Goal: Transaction & Acquisition: Purchase product/service

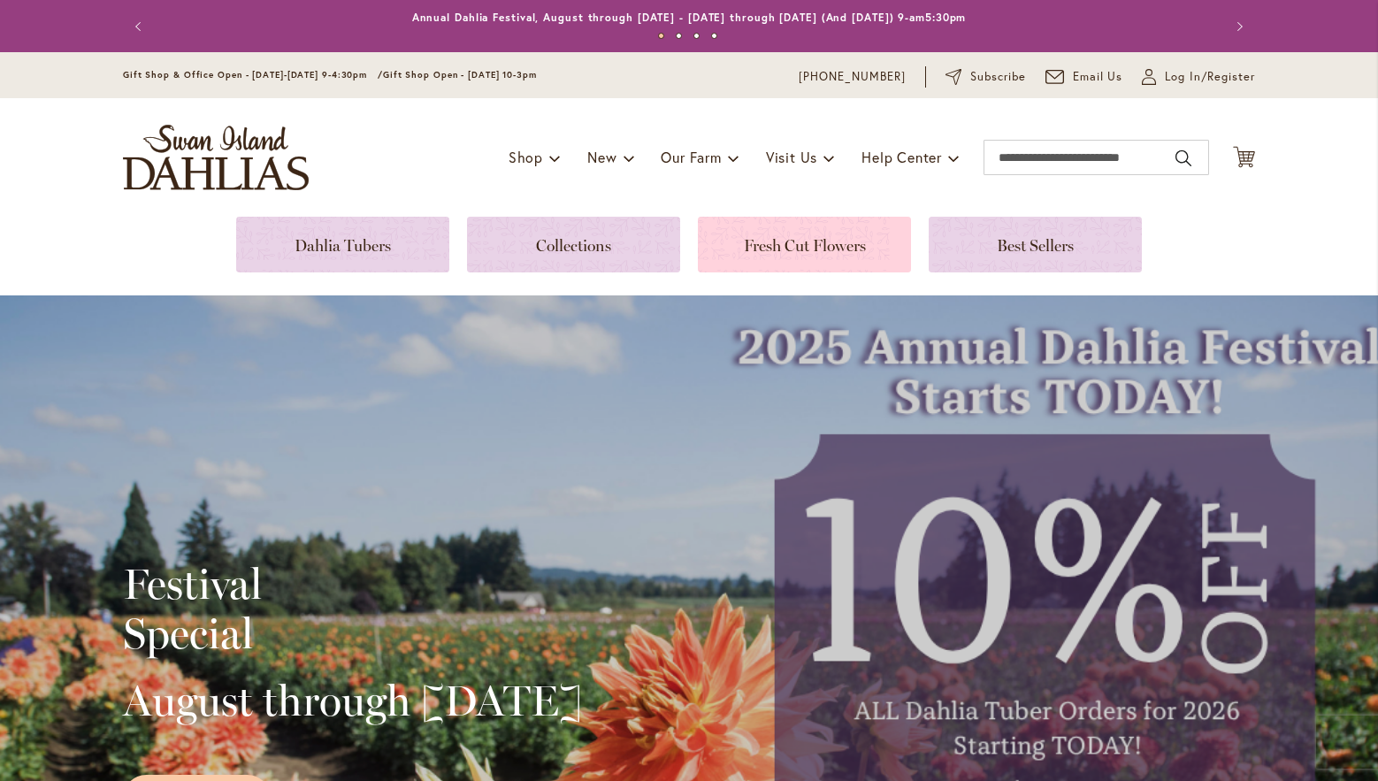
click at [809, 249] on link at bounding box center [804, 245] width 213 height 56
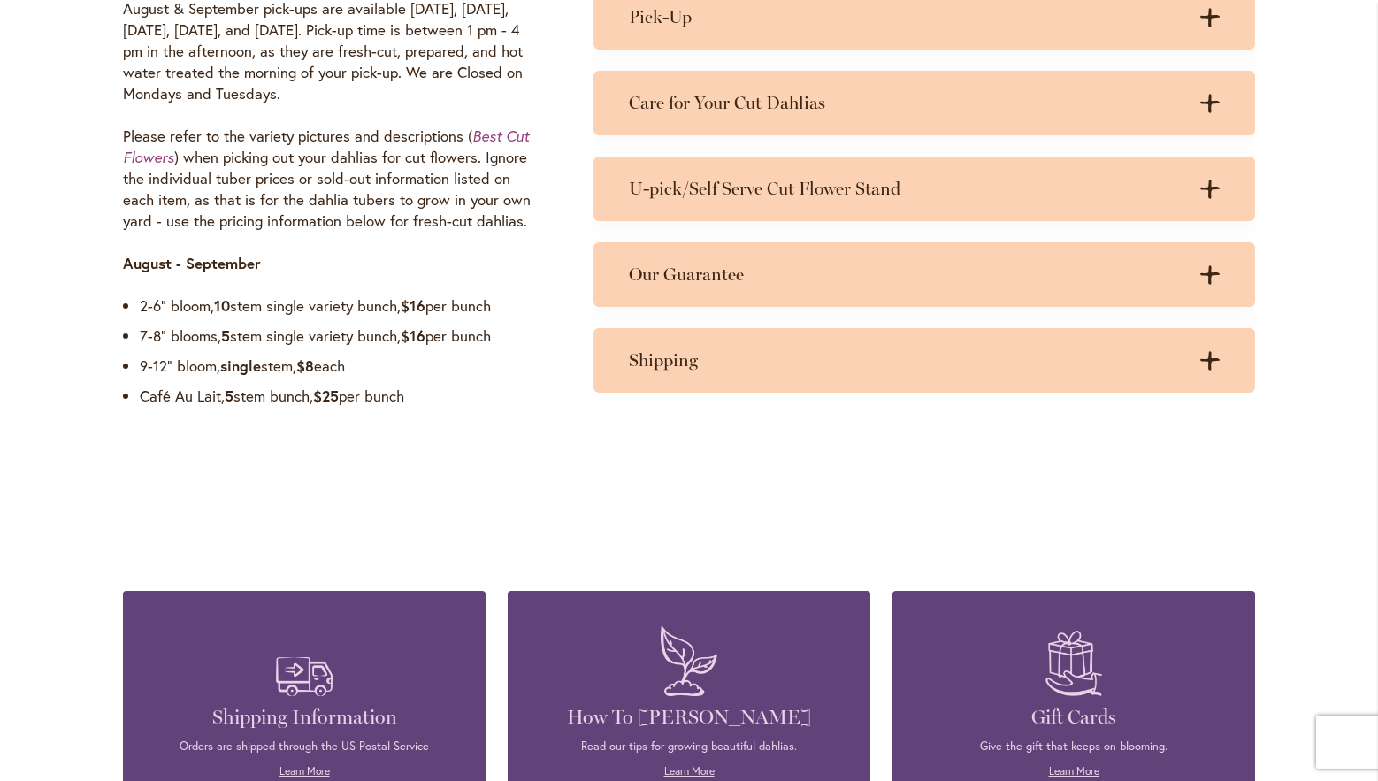
scroll to position [1327, 0]
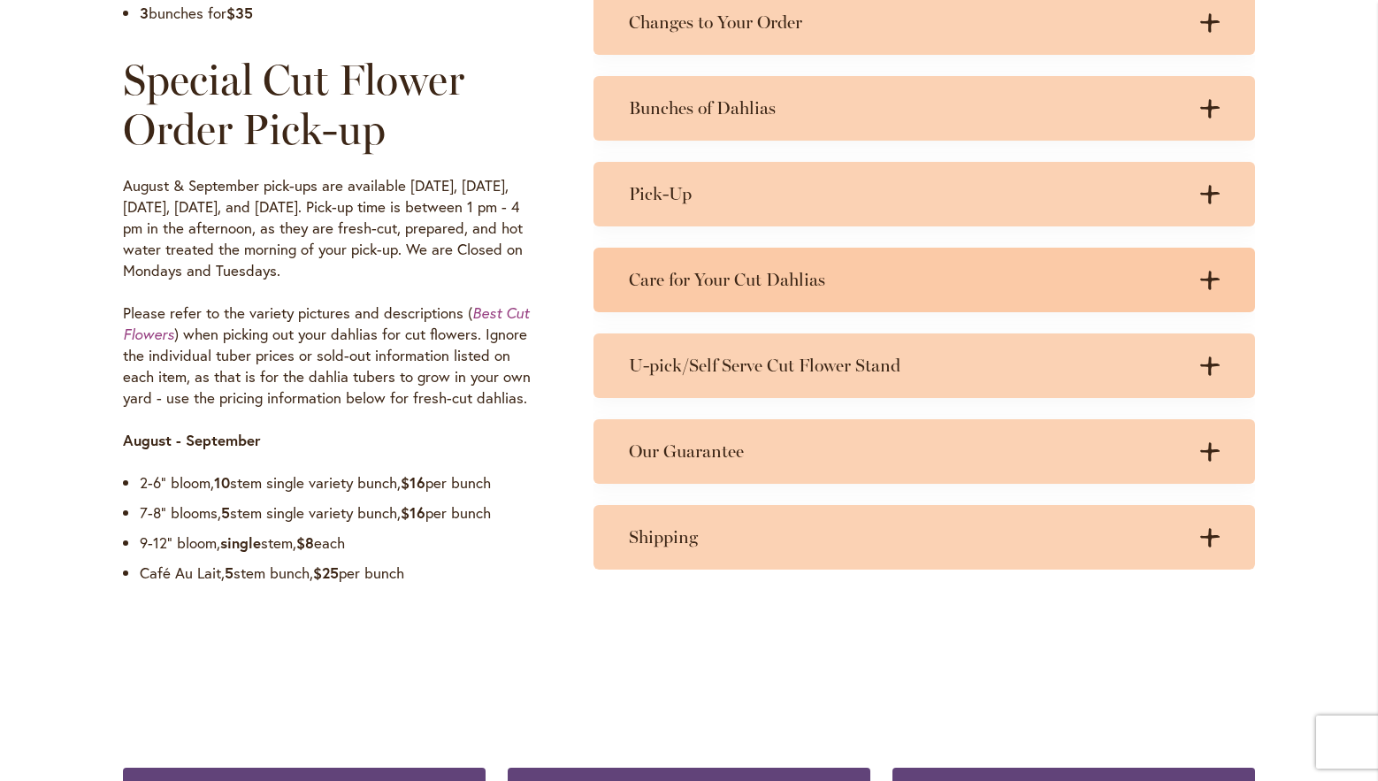
click at [861, 286] on h3 "Care for Your Cut Dahlias" at bounding box center [907, 280] width 556 height 22
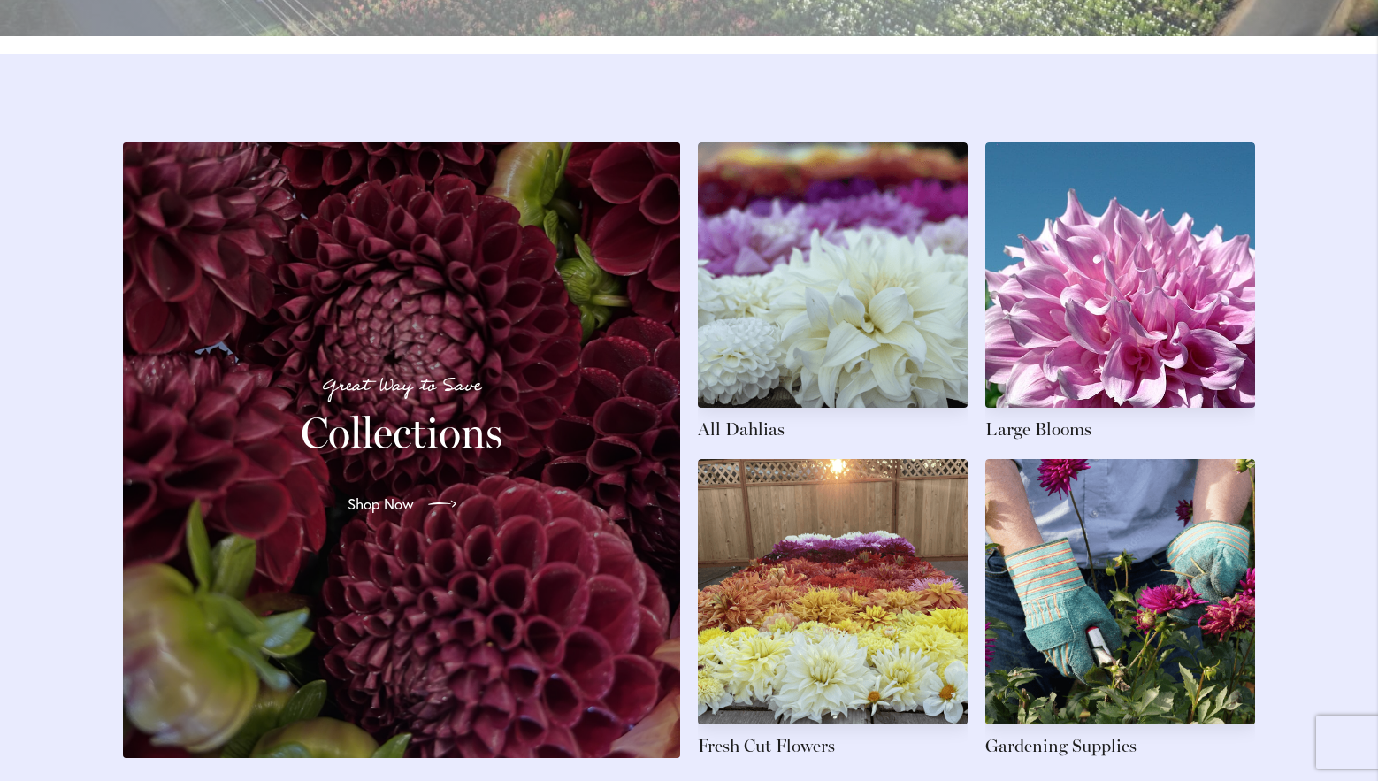
scroll to position [2654, 0]
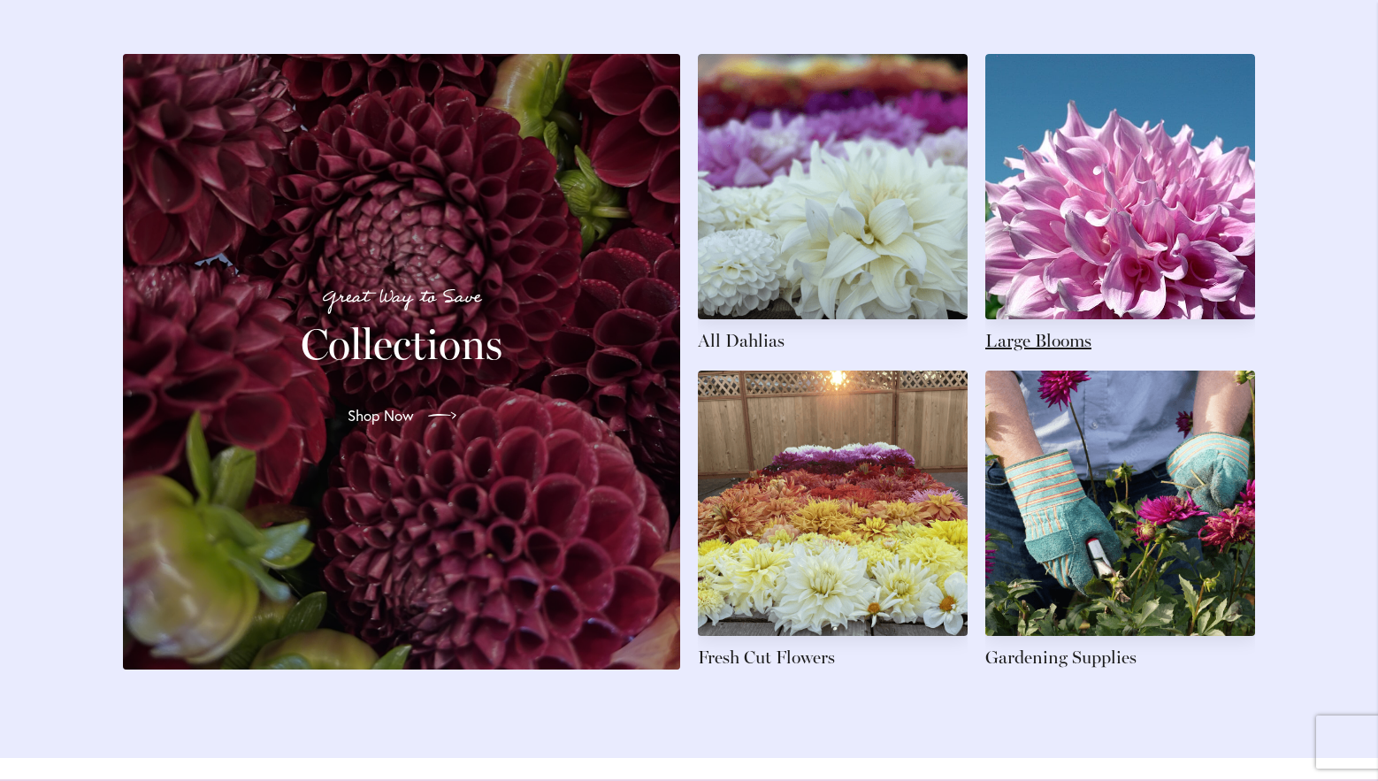
click at [1049, 353] on link at bounding box center [1120, 203] width 270 height 299
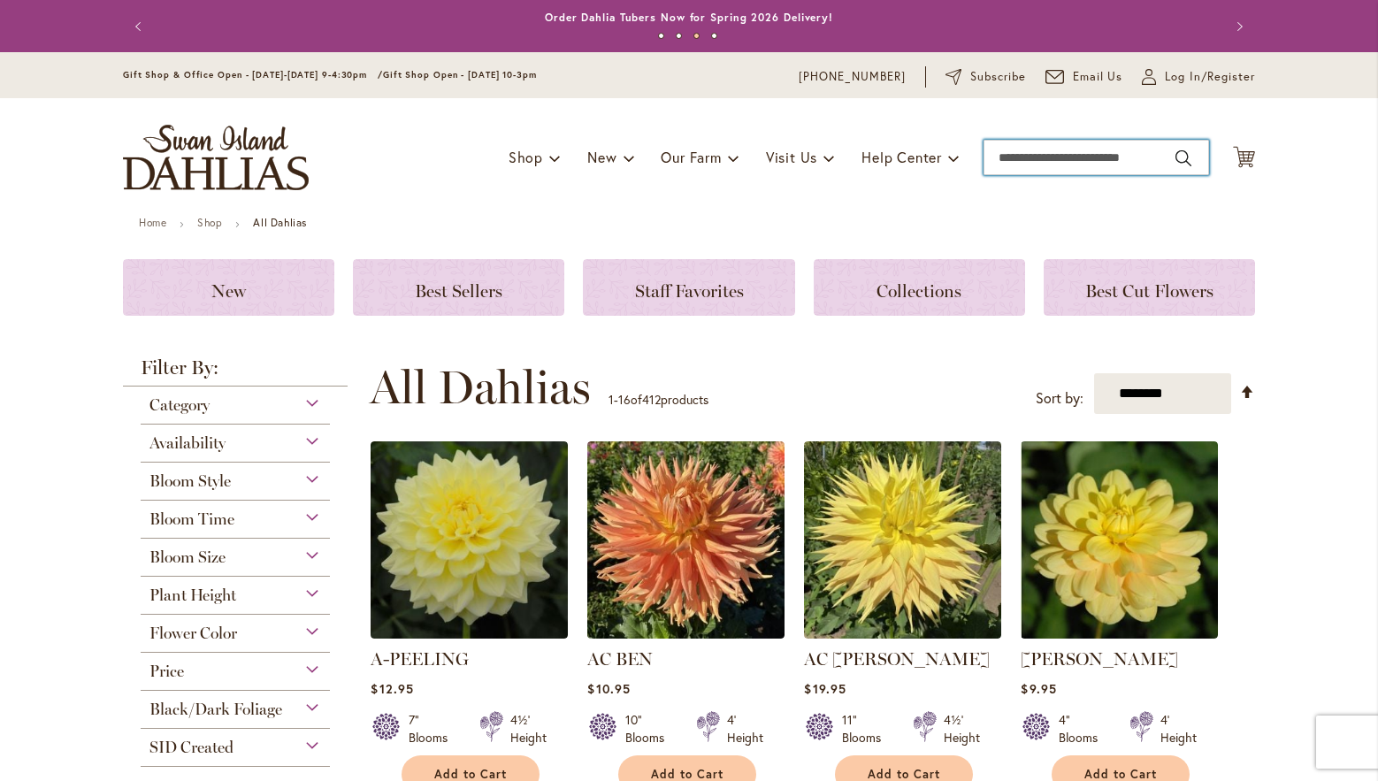
click at [1061, 149] on input "Search" at bounding box center [1097, 157] width 226 height 35
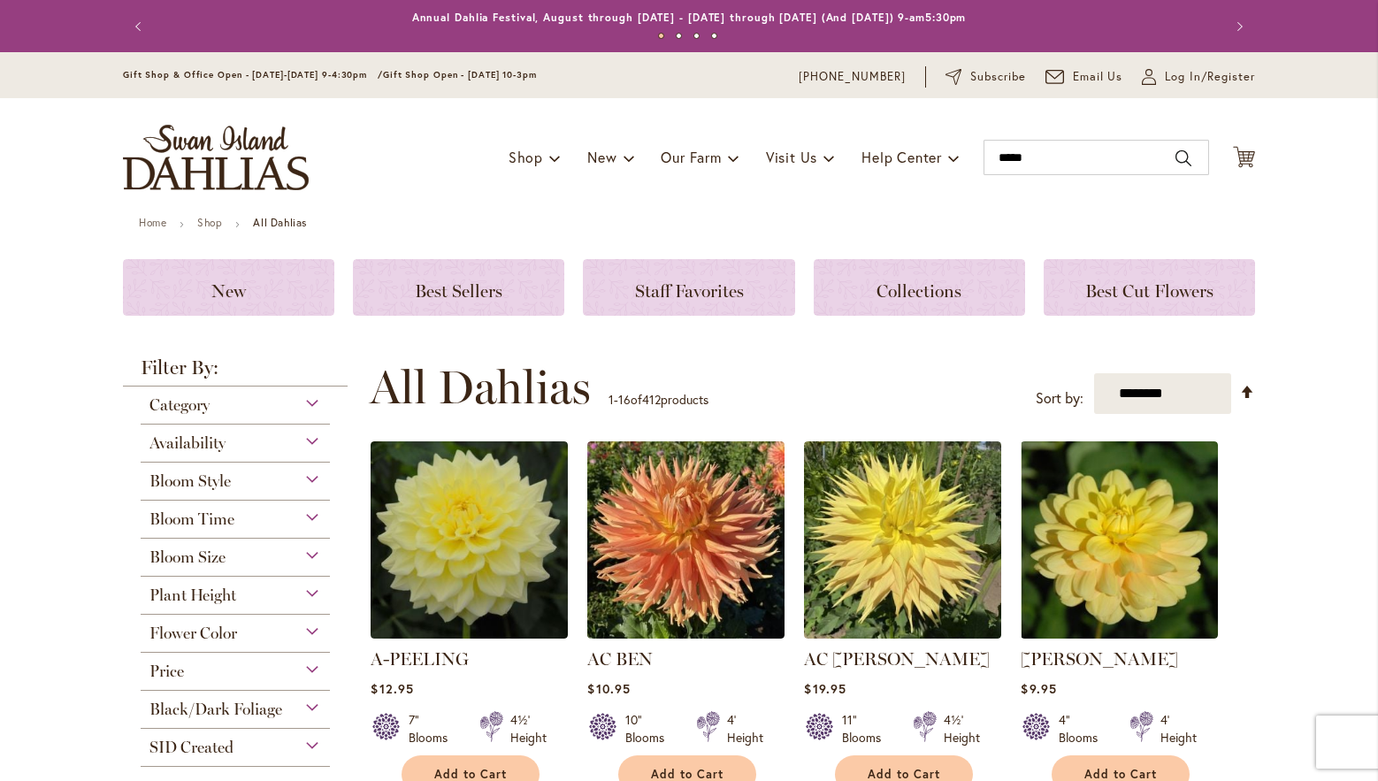
click at [1176, 153] on button "Search" at bounding box center [1184, 158] width 16 height 28
type input "*****"
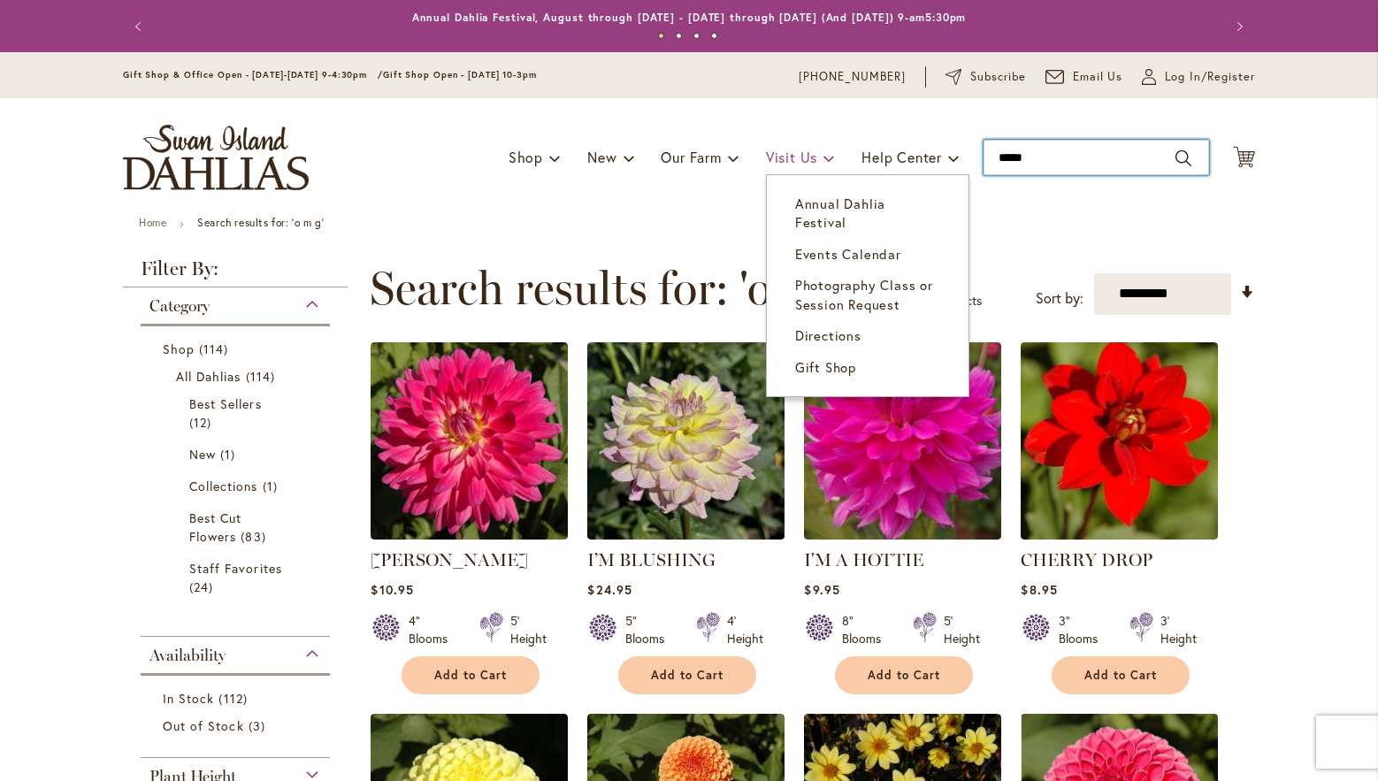
drag, startPoint x: 1035, startPoint y: 157, endPoint x: 813, endPoint y: 149, distance: 222.2
click at [820, 144] on div "Toggle Nav Shop Dahlia Tubers Collections Fresh Cut Dahlias Gardening Supplies …" at bounding box center [689, 157] width 1168 height 119
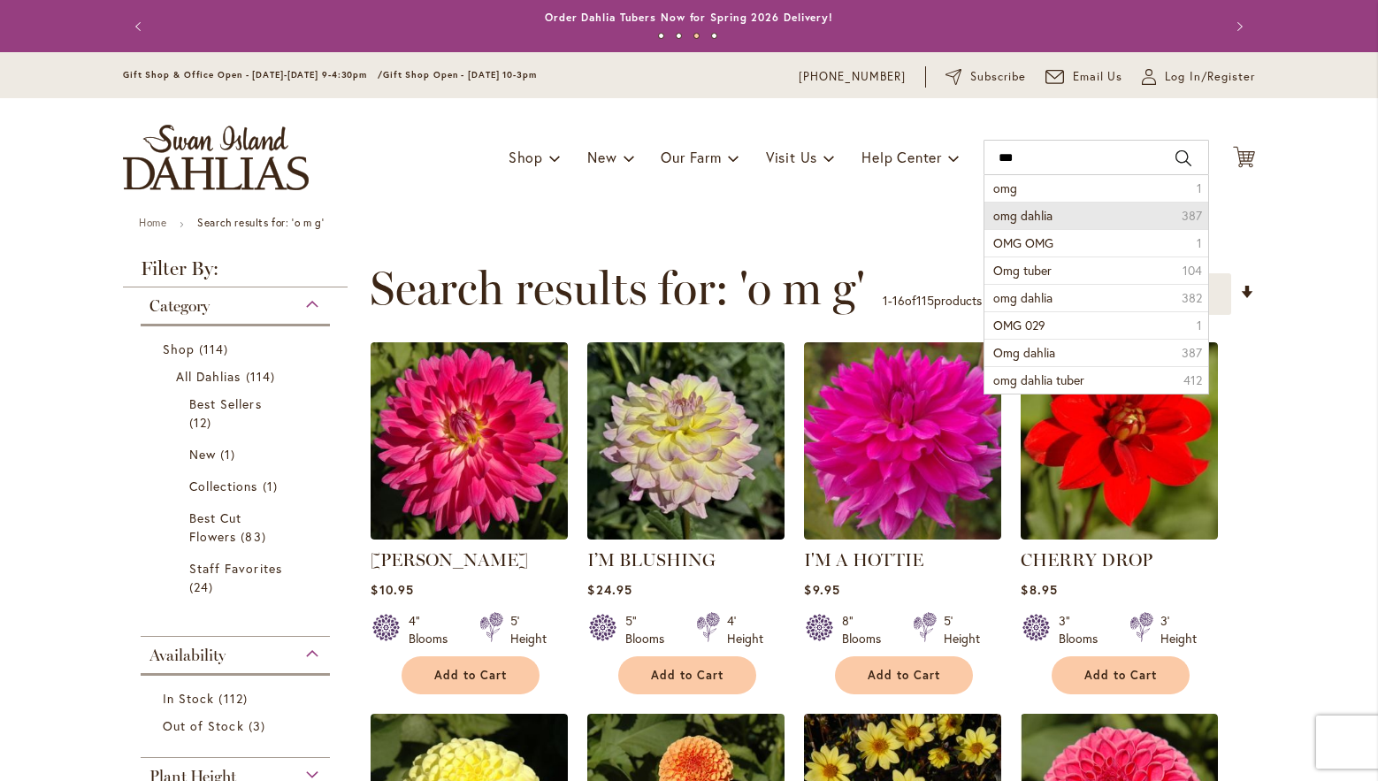
click at [1008, 212] on span "omg dahlia" at bounding box center [1022, 215] width 59 height 17
type input "**********"
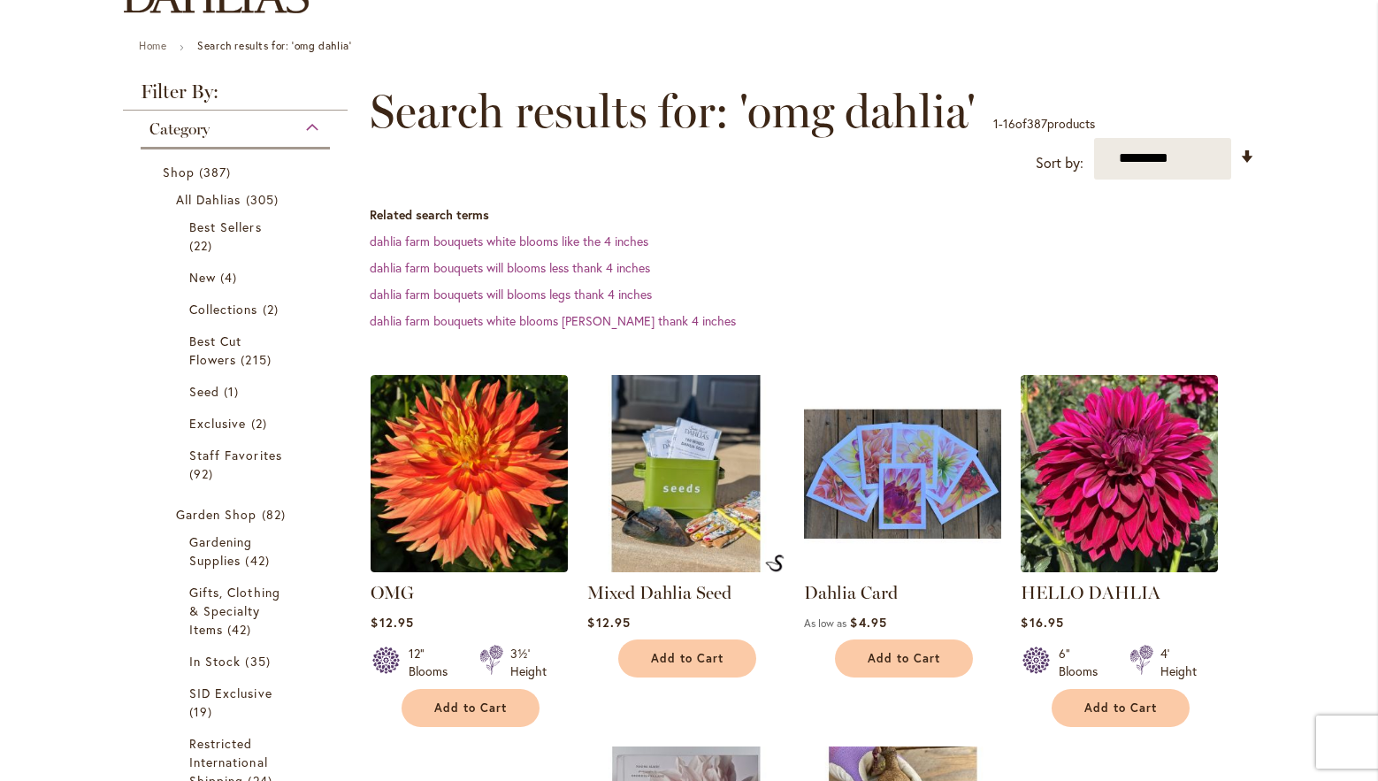
scroll to position [265, 0]
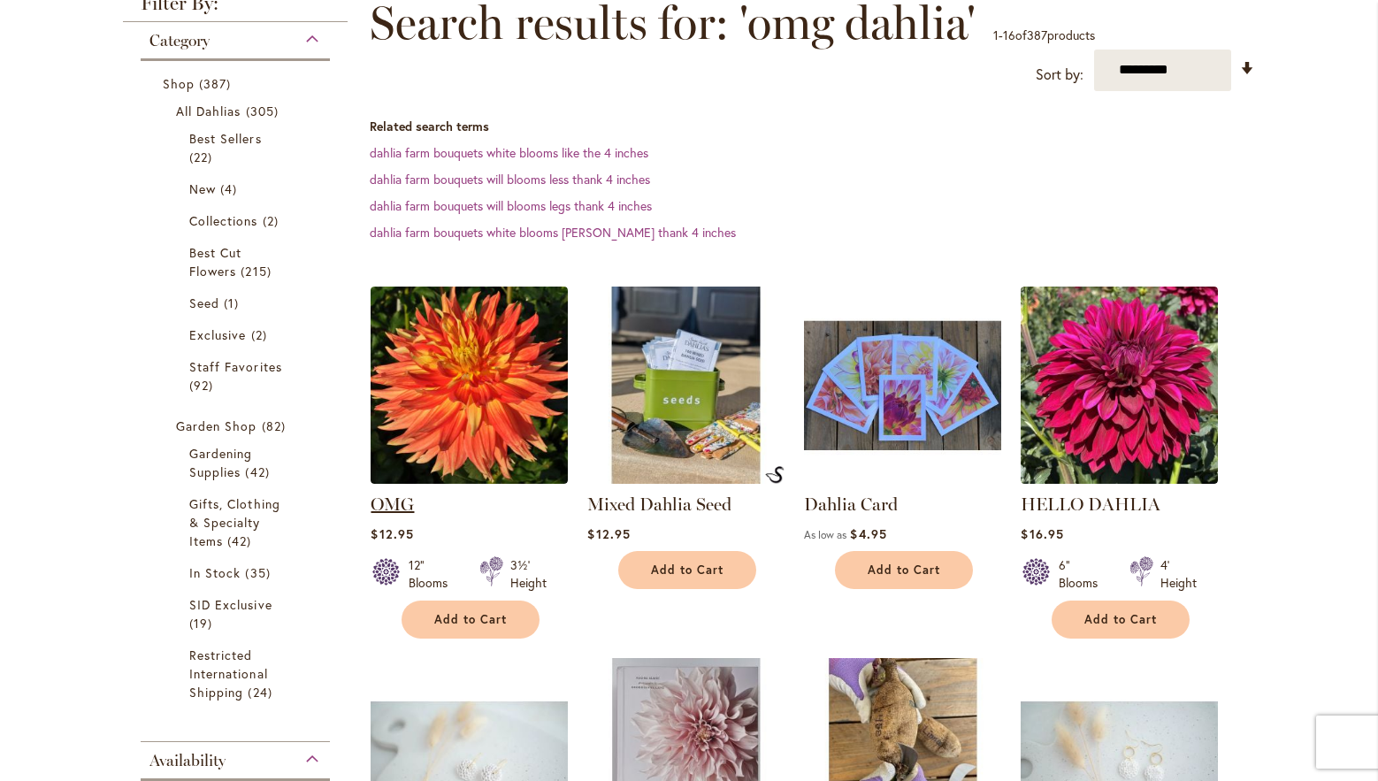
click at [394, 502] on link "OMG" at bounding box center [392, 504] width 43 height 21
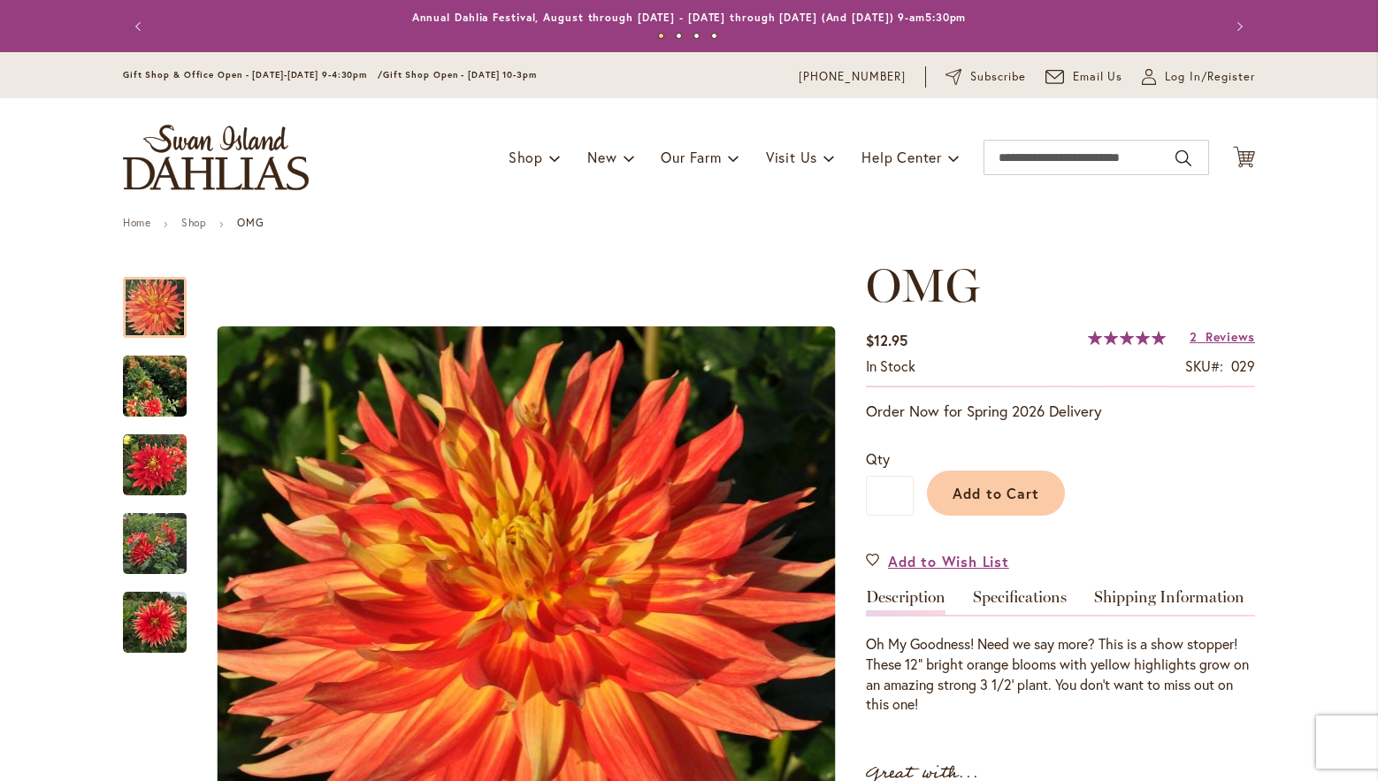
scroll to position [177, 0]
